Goal: Check status: Check status

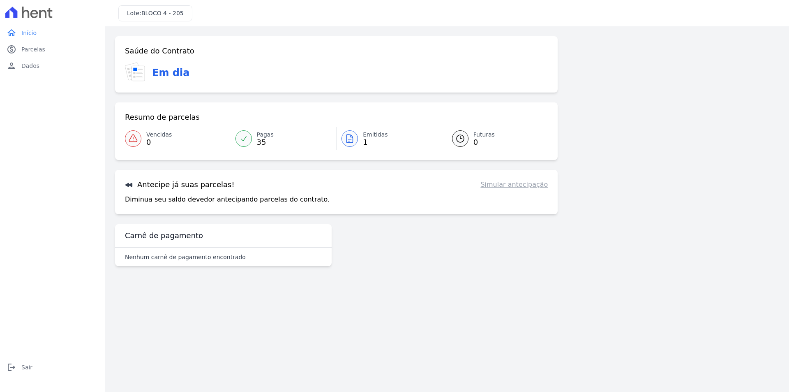
click at [365, 136] on span "Emitidas" at bounding box center [375, 134] width 25 height 9
click at [263, 139] on span "35" at bounding box center [265, 142] width 17 height 7
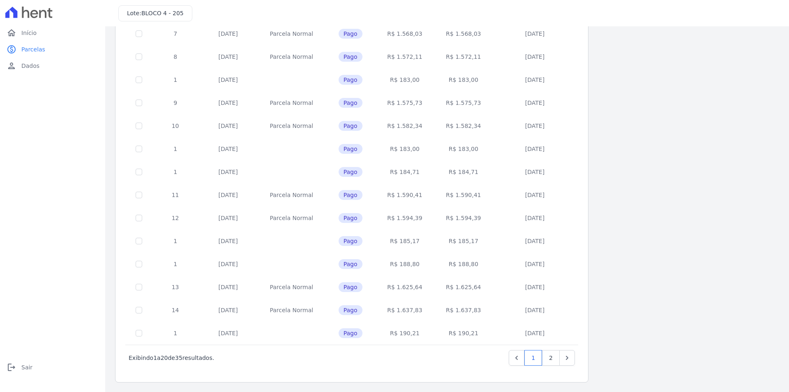
scroll to position [228, 0]
click at [552, 359] on link "2" at bounding box center [551, 357] width 18 height 16
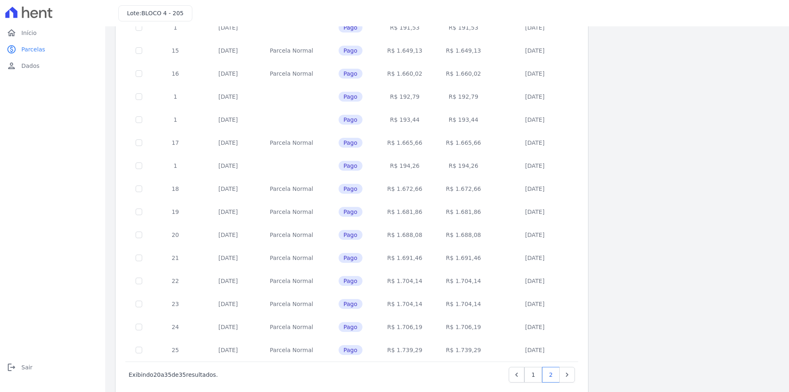
scroll to position [113, 0]
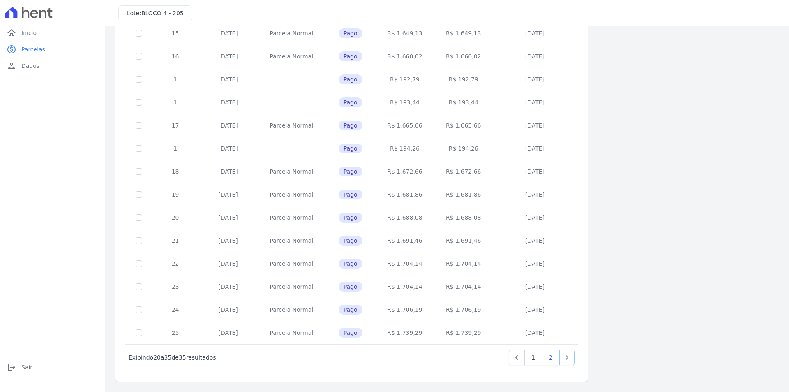
click at [569, 358] on icon "Next" at bounding box center [567, 357] width 8 height 8
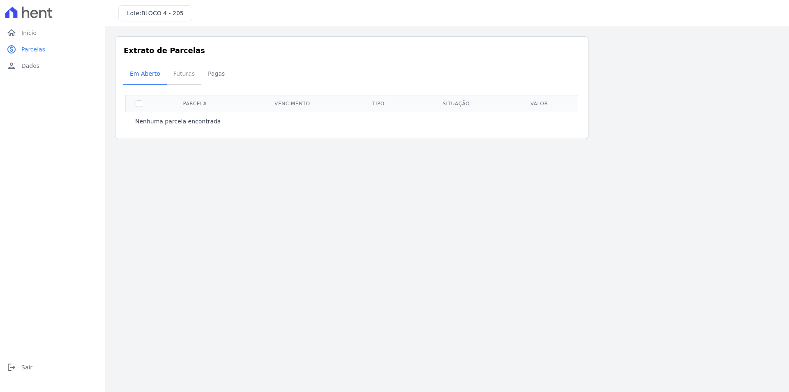
click at [180, 74] on span "Futuras" at bounding box center [183, 73] width 31 height 16
click at [210, 74] on span "Pagas" at bounding box center [216, 73] width 27 height 16
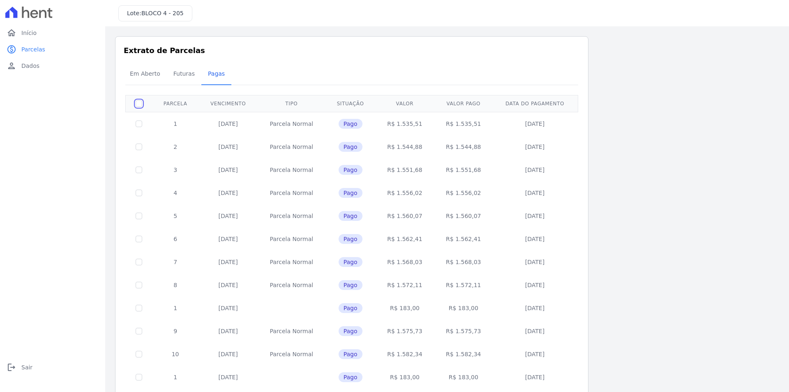
click at [138, 106] on input "checkbox" at bounding box center [139, 103] width 7 height 7
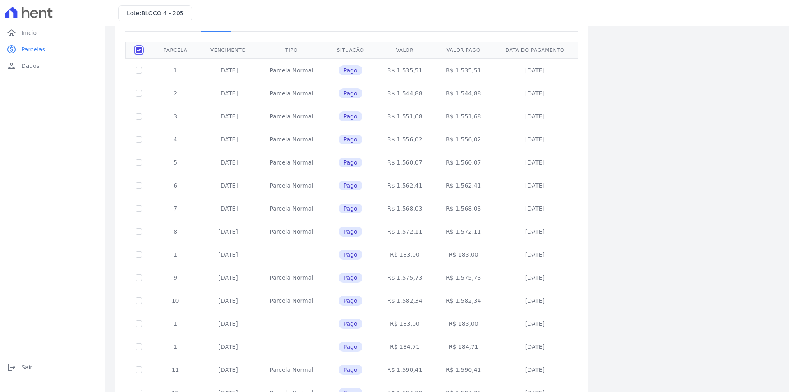
scroll to position [55, 0]
click at [139, 49] on input "checkbox" at bounding box center [139, 49] width 7 height 7
checkbox input "false"
drag, startPoint x: 432, startPoint y: 62, endPoint x: 414, endPoint y: 178, distance: 117.3
click at [414, 178] on tbody "1 [DATE] [GEOGRAPHIC_DATA] Pago R$ 1.535,51 R$ 1.535,51 [DATE] 2 [DATE] [GEOGRA…" at bounding box center [352, 287] width 452 height 461
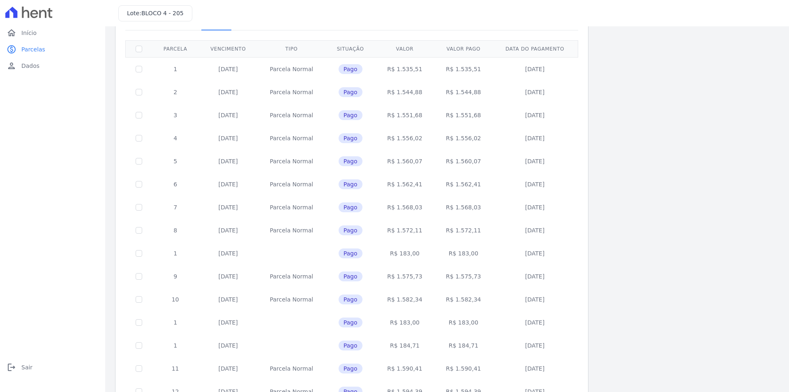
click at [418, 72] on td "R$ 1.535,51" at bounding box center [404, 68] width 59 height 23
drag, startPoint x: 424, startPoint y: 65, endPoint x: 398, endPoint y: 71, distance: 25.7
click at [398, 71] on td "R$ 1.535,51" at bounding box center [404, 68] width 59 height 23
click at [389, 66] on td "R$ 1.535,51" at bounding box center [404, 68] width 59 height 23
drag, startPoint x: 488, startPoint y: 66, endPoint x: 462, endPoint y: 72, distance: 26.7
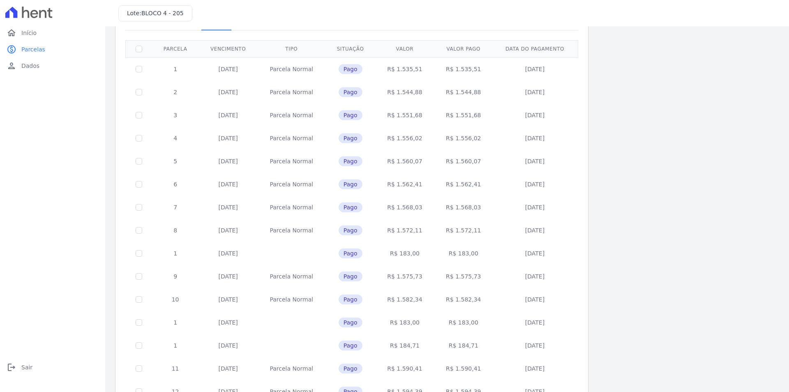
click at [462, 72] on td "R$ 1.535,51" at bounding box center [463, 68] width 59 height 23
click at [463, 69] on td "R$ 1.535,51" at bounding box center [463, 68] width 59 height 23
click at [489, 78] on td "R$ 1.535,51" at bounding box center [463, 68] width 59 height 23
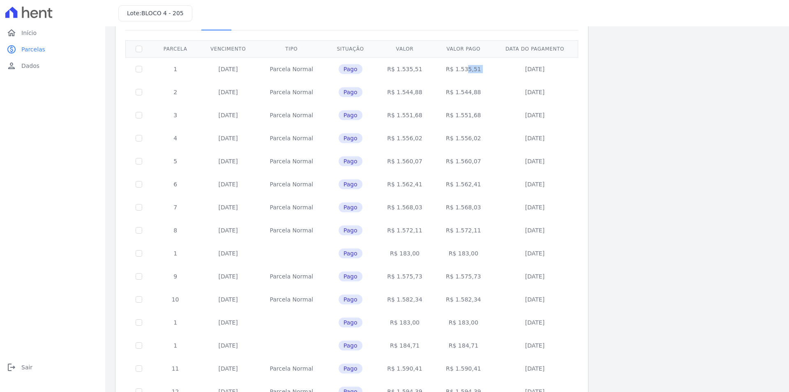
click at [489, 78] on td "R$ 1.535,51" at bounding box center [463, 68] width 59 height 23
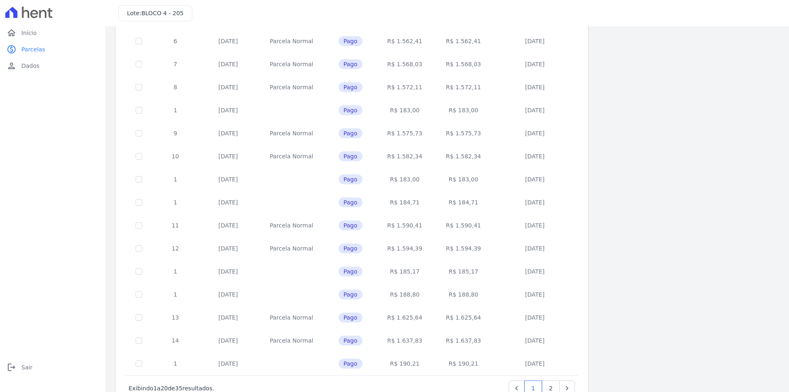
scroll to position [228, 0]
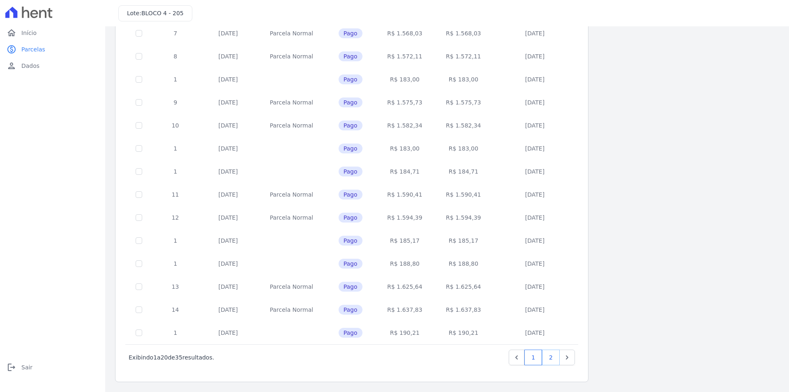
click at [553, 359] on link "2" at bounding box center [551, 357] width 18 height 16
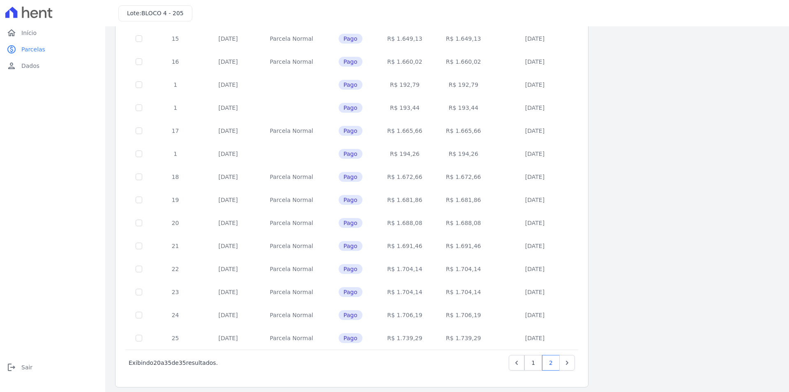
scroll to position [113, 0]
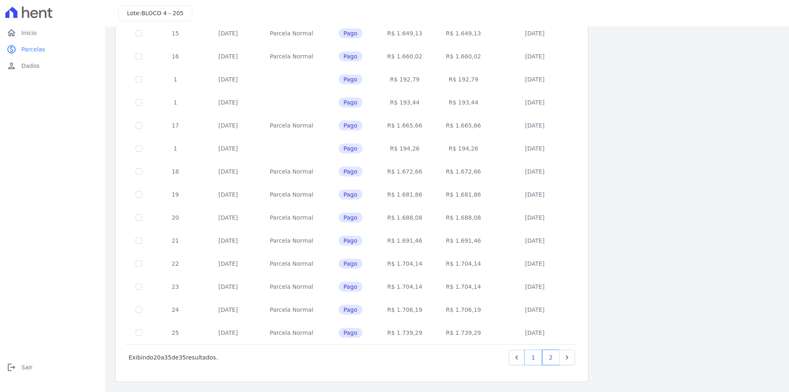
click at [532, 352] on link "1" at bounding box center [533, 357] width 18 height 16
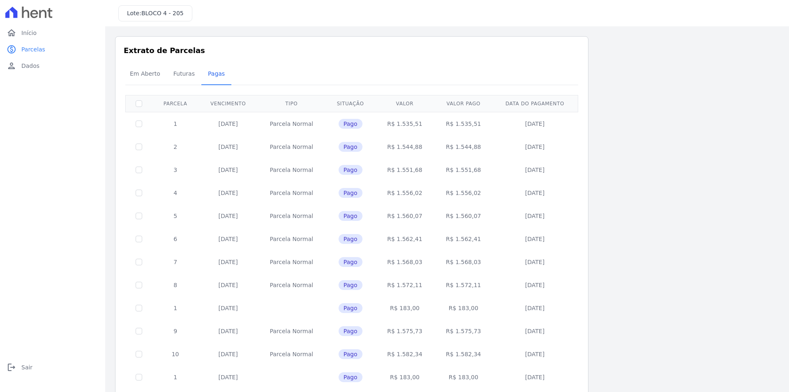
click at [138, 108] on th at bounding box center [139, 103] width 27 height 17
click at [139, 106] on input "checkbox" at bounding box center [139, 103] width 7 height 7
click at [138, 116] on td at bounding box center [139, 123] width 27 height 23
click at [139, 104] on input "checkbox" at bounding box center [139, 103] width 7 height 7
checkbox input "false"
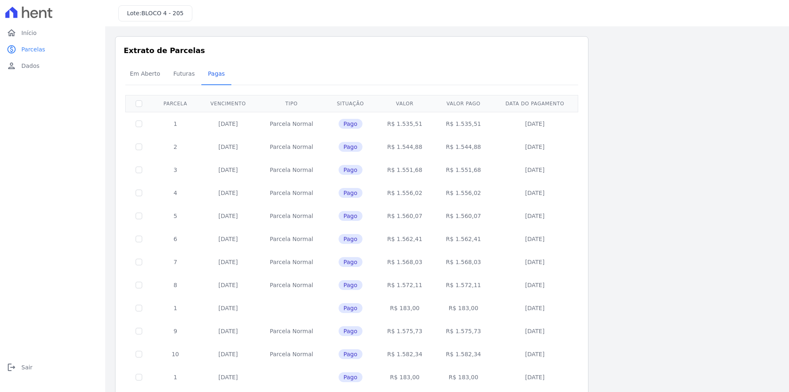
click at [137, 118] on td at bounding box center [139, 123] width 27 height 23
click at [43, 39] on link "home Início" at bounding box center [52, 33] width 99 height 16
